Goal: Task Accomplishment & Management: Use online tool/utility

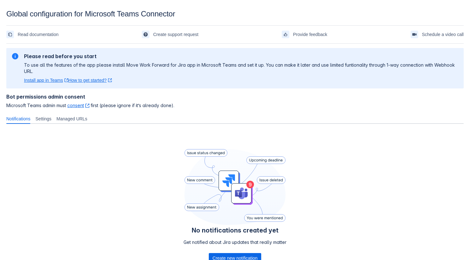
scroll to position [50, 0]
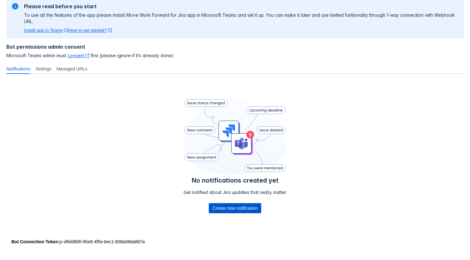
click at [226, 203] on span "Create new notification" at bounding box center [234, 208] width 45 height 10
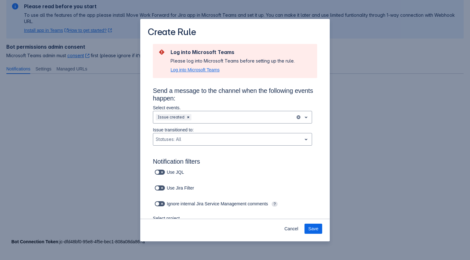
click at [209, 70] on span "Log into Microsoft Teams" at bounding box center [194, 70] width 49 height 6
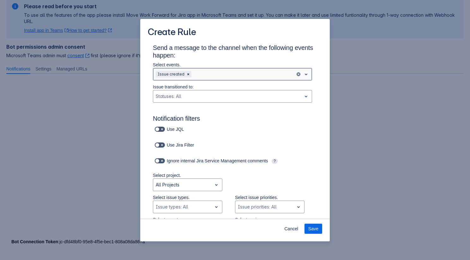
click at [226, 75] on div "Scrollable content" at bounding box center [243, 74] width 100 height 8
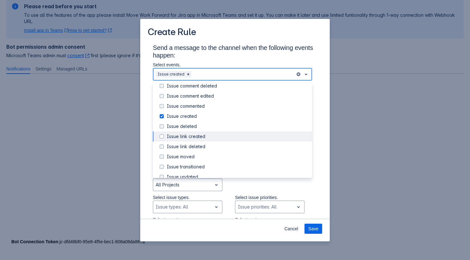
scroll to position [0, 0]
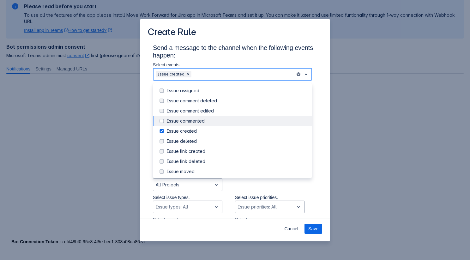
click at [199, 124] on div "Issue commented" at bounding box center [237, 121] width 141 height 6
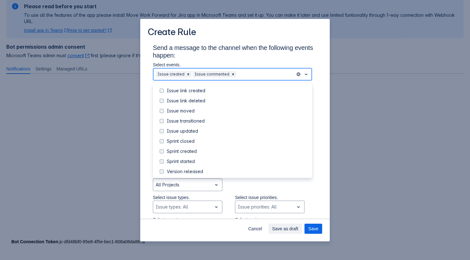
scroll to position [61, 0]
click at [193, 130] on div "Issue updated" at bounding box center [237, 130] width 141 height 6
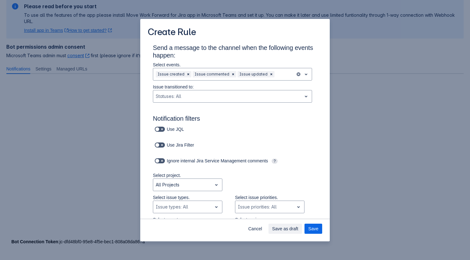
click at [260, 55] on h3 "Send a message to the channel when the following events happen:" at bounding box center [235, 53] width 164 height 18
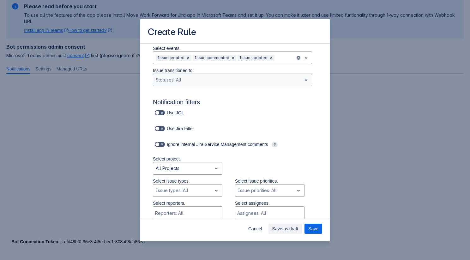
scroll to position [23, 0]
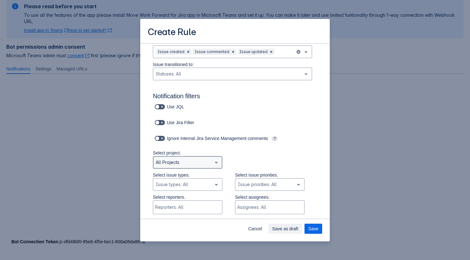
click at [200, 162] on div "Scrollable content" at bounding box center [183, 162] width 54 height 8
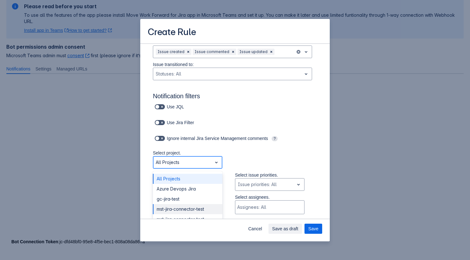
click at [189, 207] on div "mst-jira-connector-test" at bounding box center [187, 209] width 69 height 10
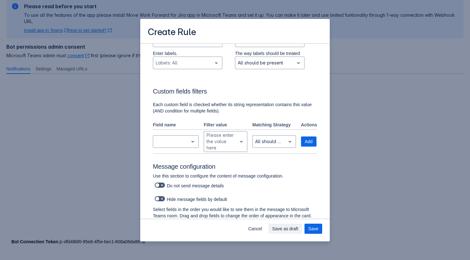
scroll to position [439, 0]
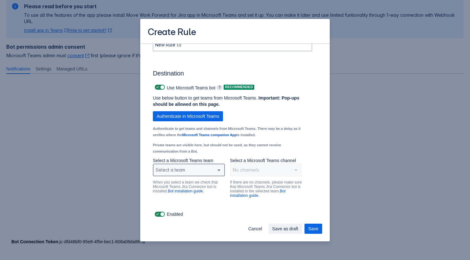
click at [202, 175] on div "Select a team" at bounding box center [189, 170] width 72 height 13
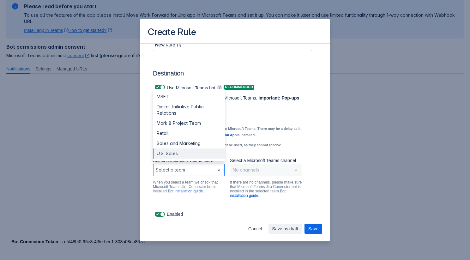
click at [198, 155] on div "U.S. Sales" at bounding box center [189, 153] width 72 height 10
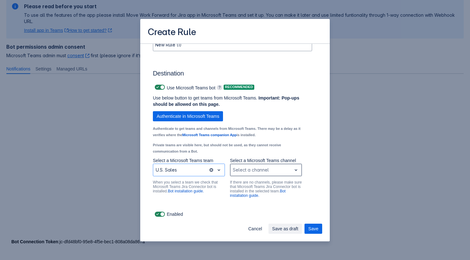
click at [251, 169] on div "Scrollable content" at bounding box center [261, 170] width 56 height 8
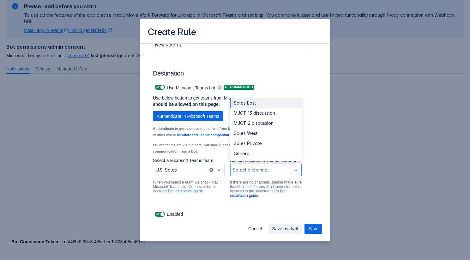
click at [250, 158] on div "General" at bounding box center [266, 153] width 72 height 10
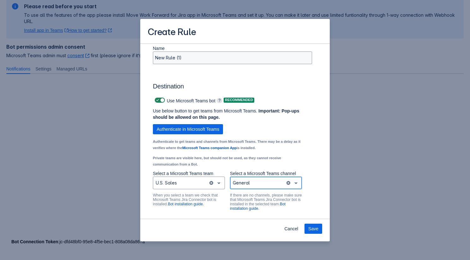
scroll to position [417, 0]
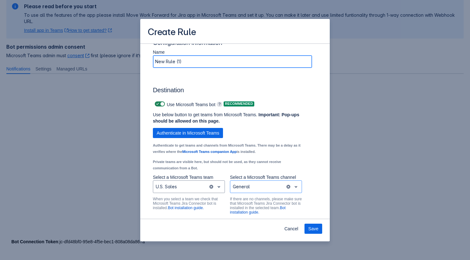
click at [188, 65] on input "New Rule (1)" at bounding box center [232, 61] width 158 height 11
type input "U.S. Sales -> General - Bot"
click at [315, 225] on span "Save" at bounding box center [313, 229] width 10 height 10
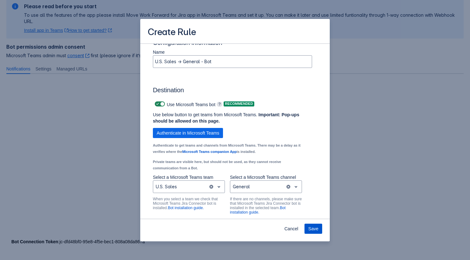
scroll to position [9, 0]
